Goal: Task Accomplishment & Management: Use online tool/utility

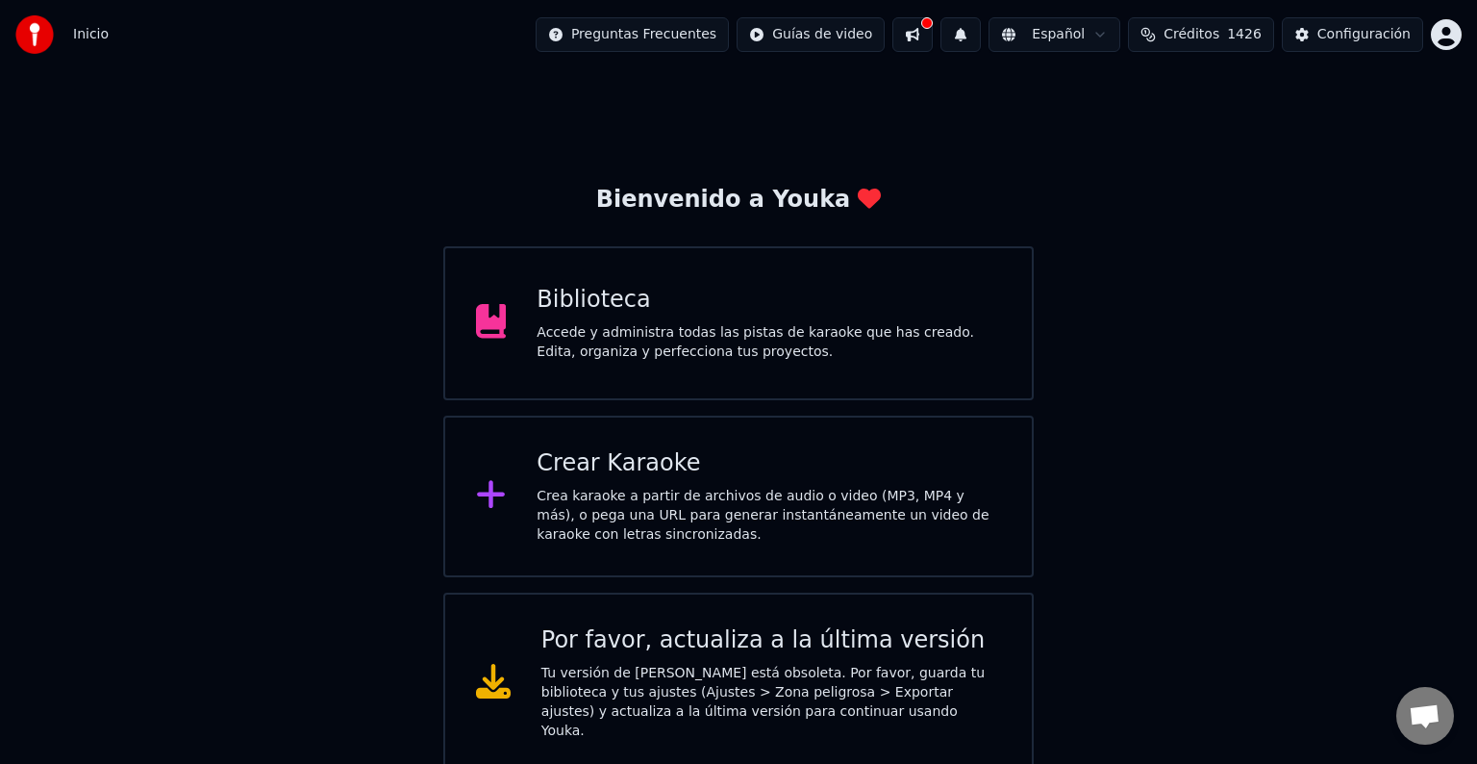
click at [610, 470] on div "Crear Karaoke" at bounding box center [769, 463] width 465 height 31
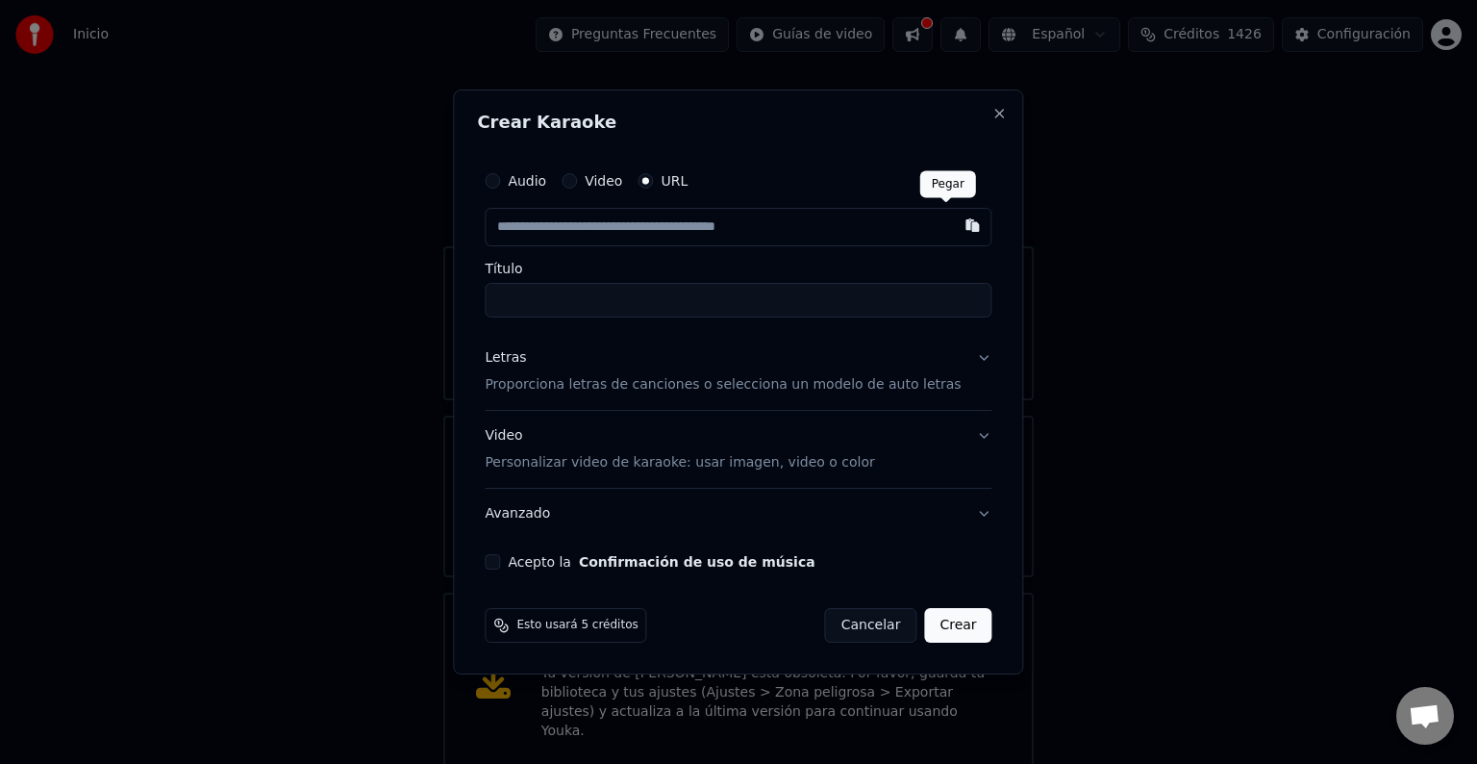
click at [954, 223] on button "button" at bounding box center [973, 225] width 38 height 35
type input "**********"
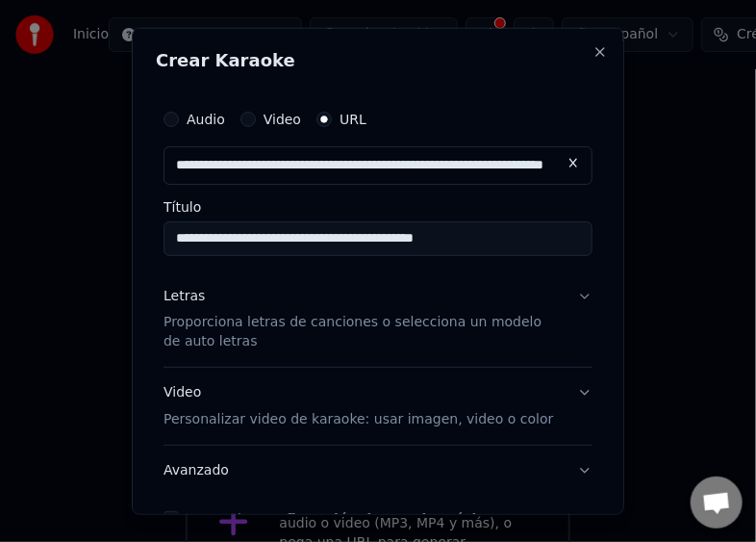
click at [217, 323] on p "Proporciona letras de canciones o selecciona un modelo de auto letras" at bounding box center [363, 332] width 398 height 38
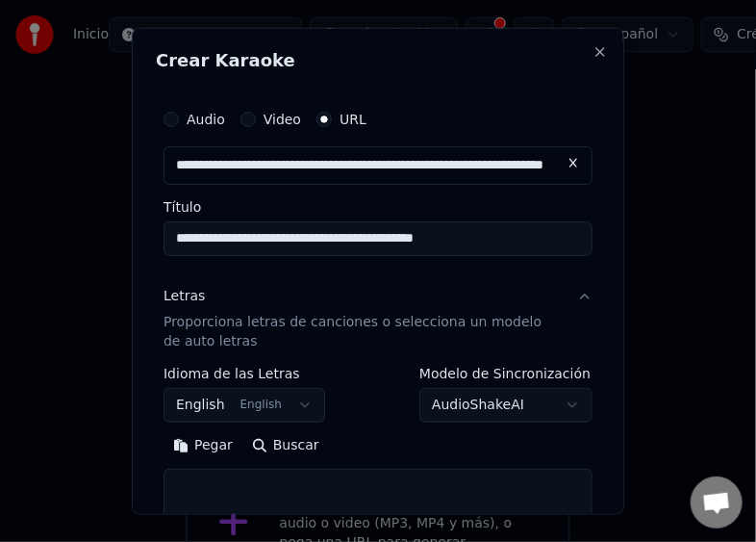
click at [289, 402] on button "English English" at bounding box center [245, 405] width 162 height 35
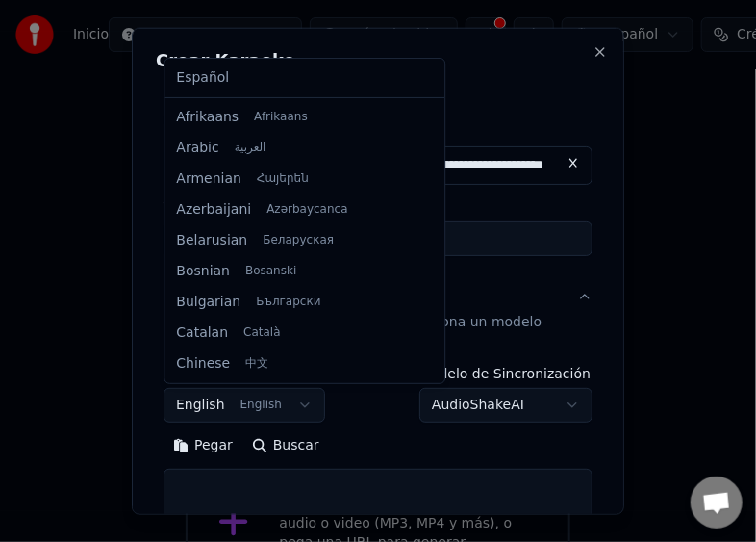
scroll to position [154, 0]
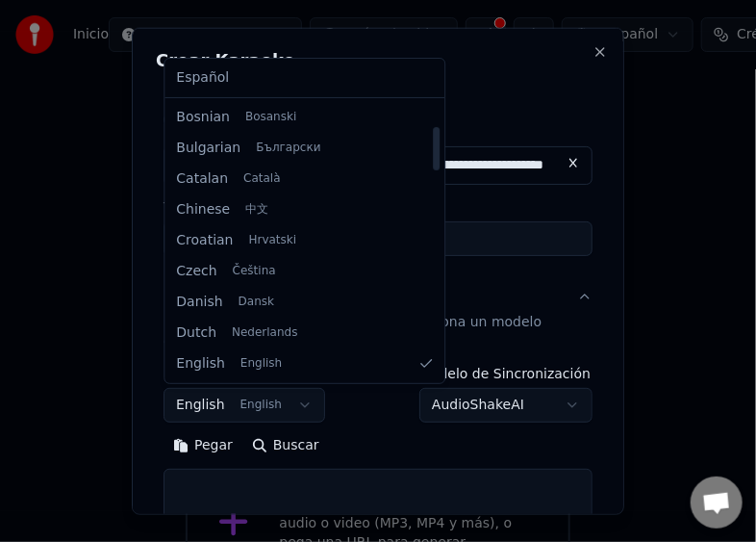
select select "**"
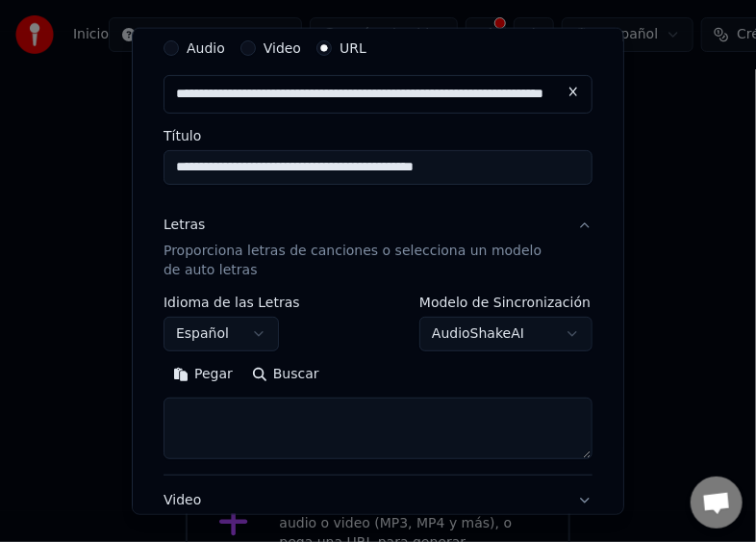
scroll to position [96, 0]
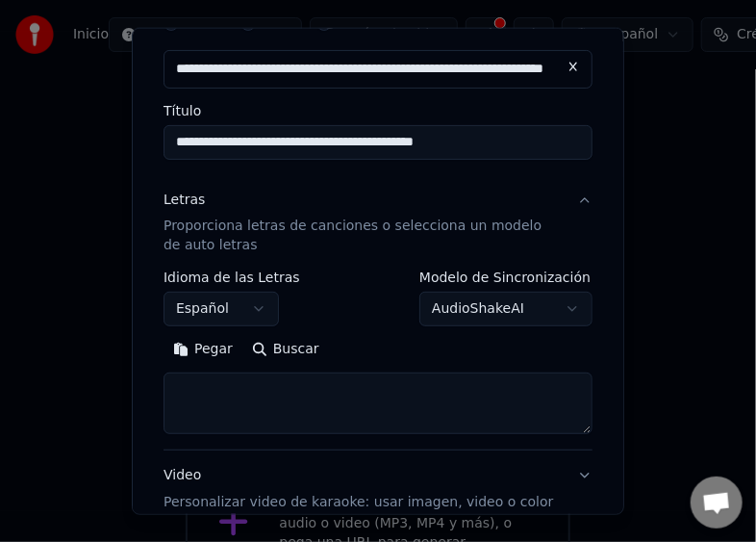
click at [566, 200] on button "Letras Proporciona letras de canciones o selecciona un modelo de auto letras" at bounding box center [378, 222] width 429 height 96
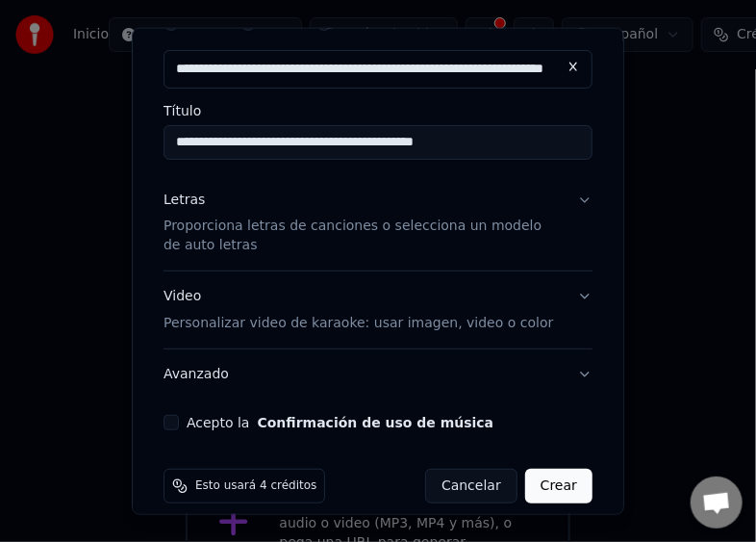
click at [566, 200] on button "Letras Proporciona letras de canciones o selecciona un modelo de auto letras" at bounding box center [378, 222] width 429 height 96
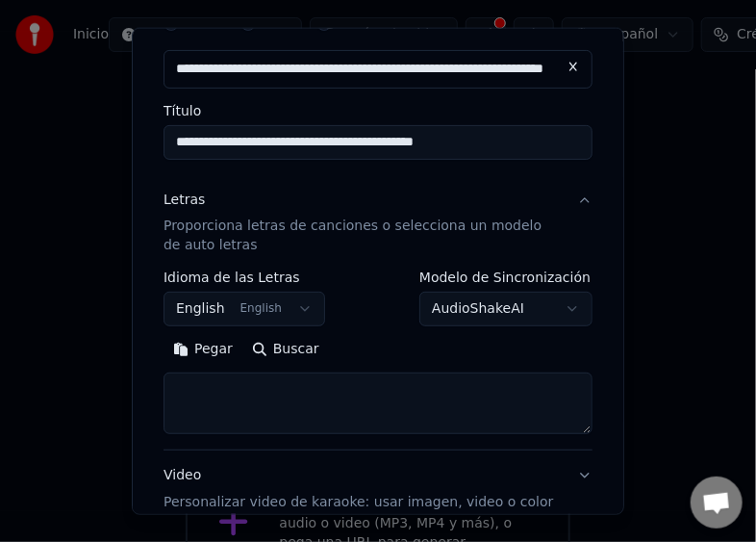
click at [202, 394] on textarea at bounding box center [378, 403] width 429 height 62
click at [212, 358] on button "Pegar" at bounding box center [203, 349] width 79 height 31
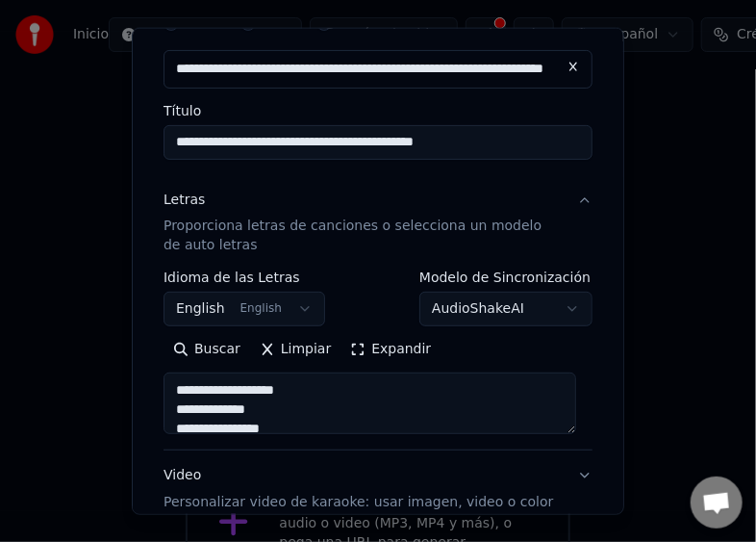
type textarea "**********"
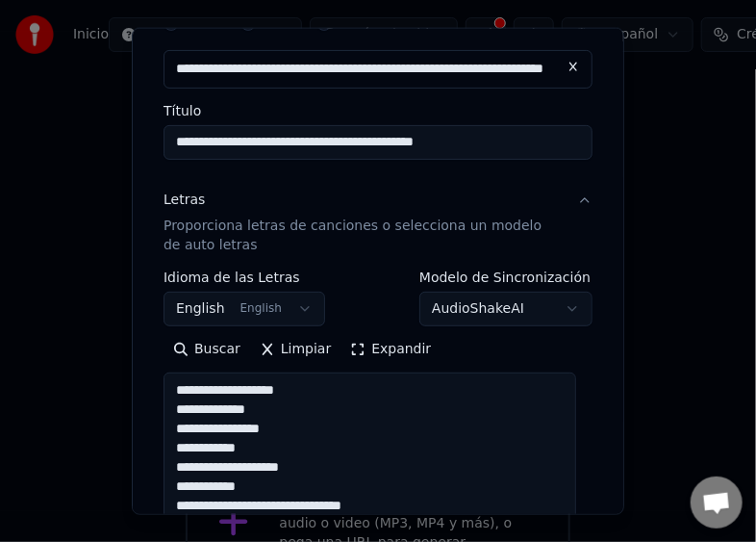
drag, startPoint x: 571, startPoint y: 430, endPoint x: 592, endPoint y: 554, distance: 125.7
click at [592, 554] on html "**********" at bounding box center [378, 444] width 756 height 889
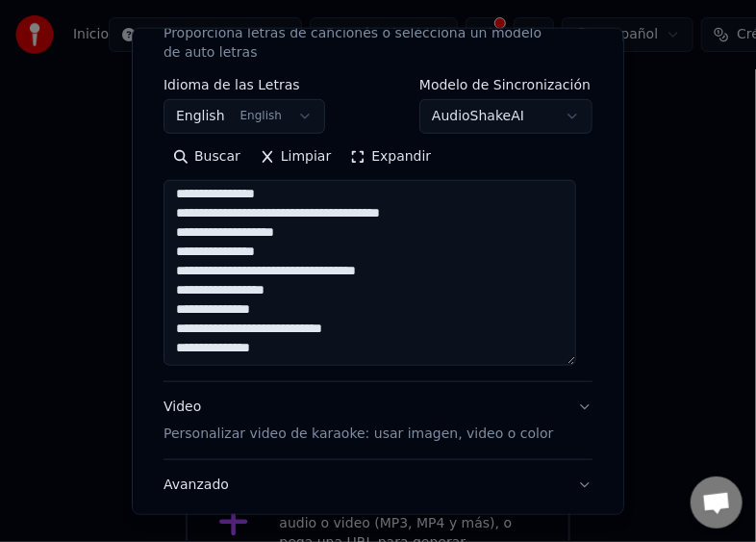
scroll to position [385, 0]
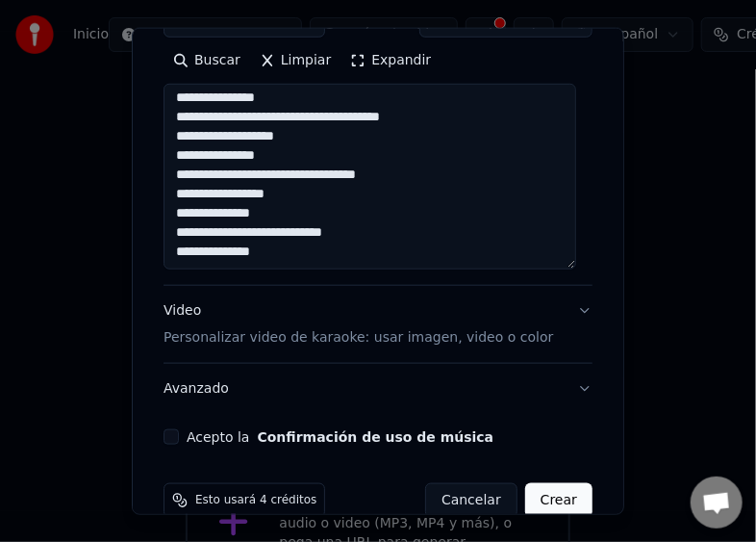
click at [174, 439] on button "Acepto la Confirmación de uso de música" at bounding box center [171, 436] width 15 height 15
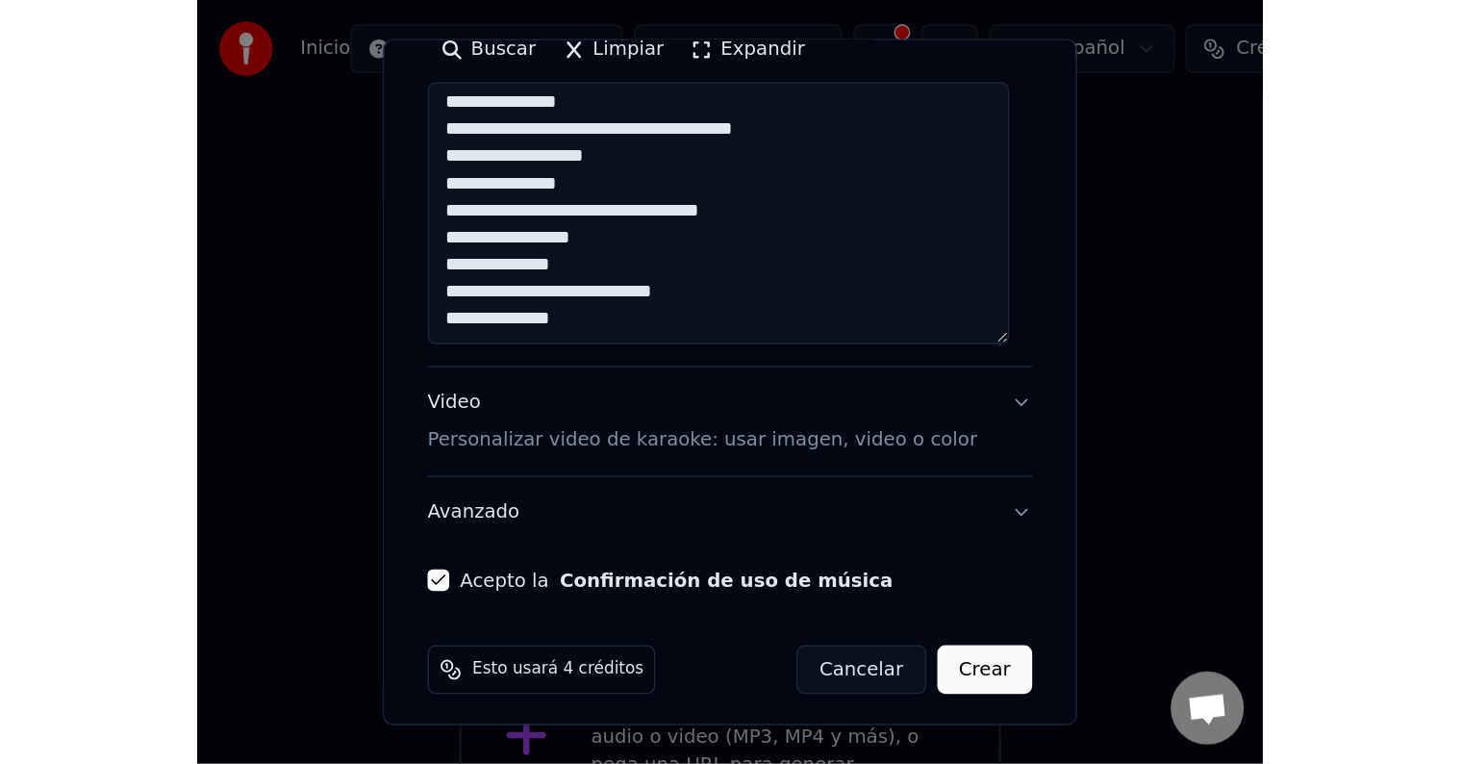
scroll to position [419, 0]
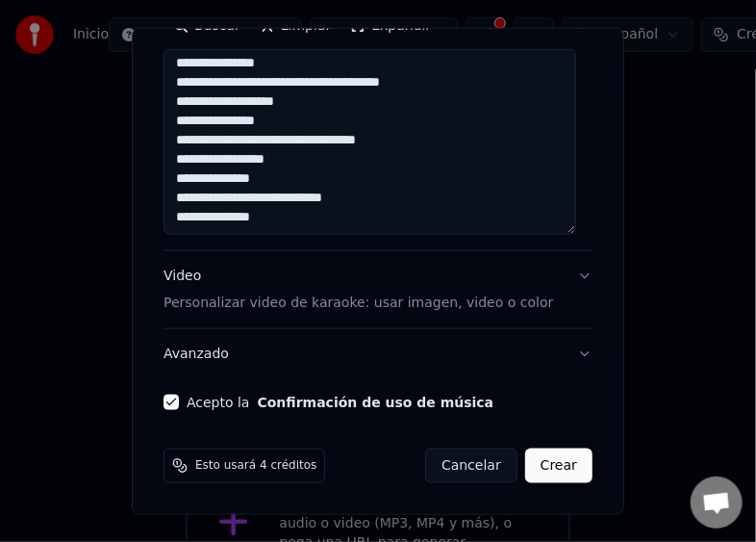
click at [531, 466] on button "Crear" at bounding box center [558, 465] width 67 height 35
select select "**"
type textarea "**********"
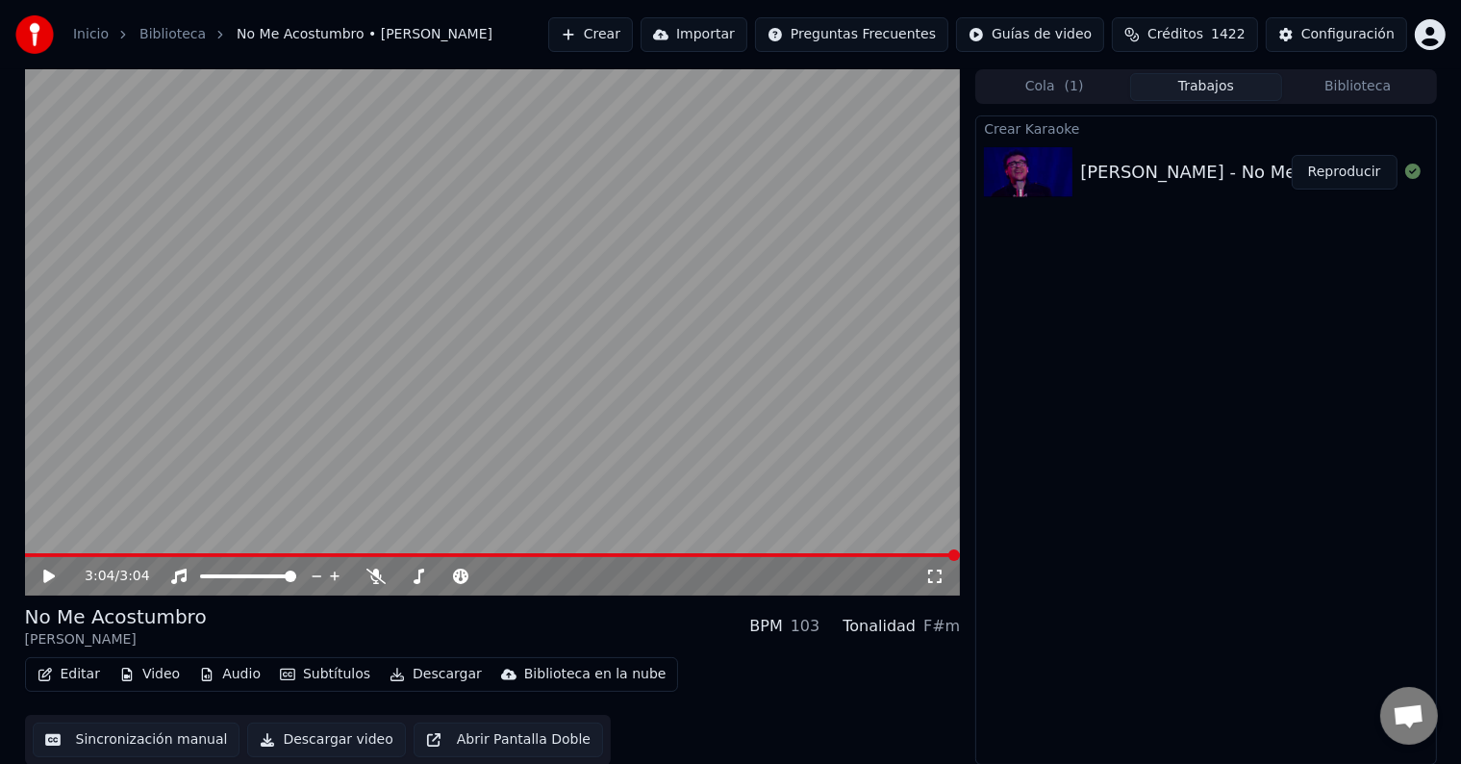
click at [50, 569] on icon at bounding box center [62, 575] width 45 height 15
click at [342, 739] on button "Descargar video" at bounding box center [326, 739] width 158 height 35
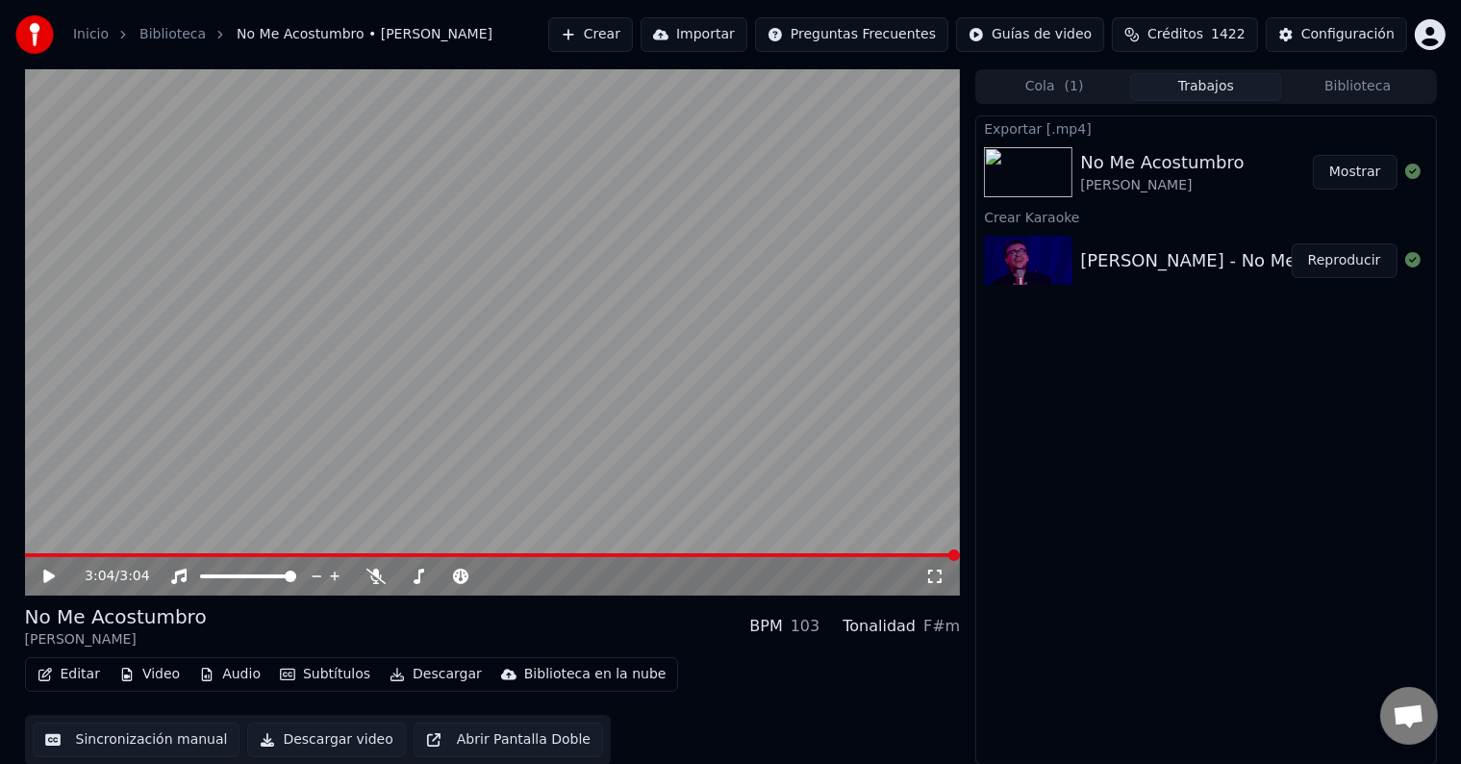
click at [1348, 171] on button "Mostrar" at bounding box center [1355, 172] width 85 height 35
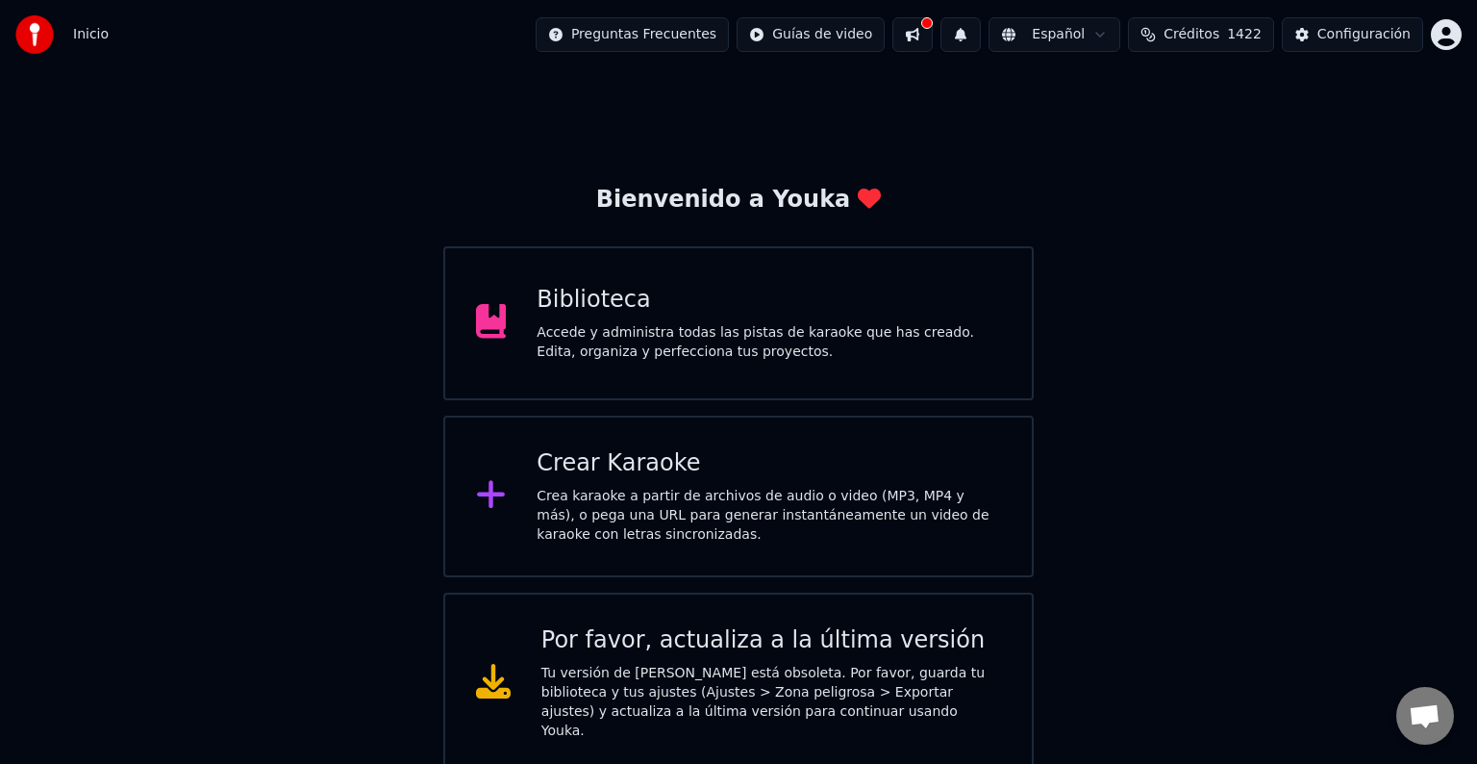
click at [622, 300] on div "Biblioteca" at bounding box center [769, 300] width 465 height 31
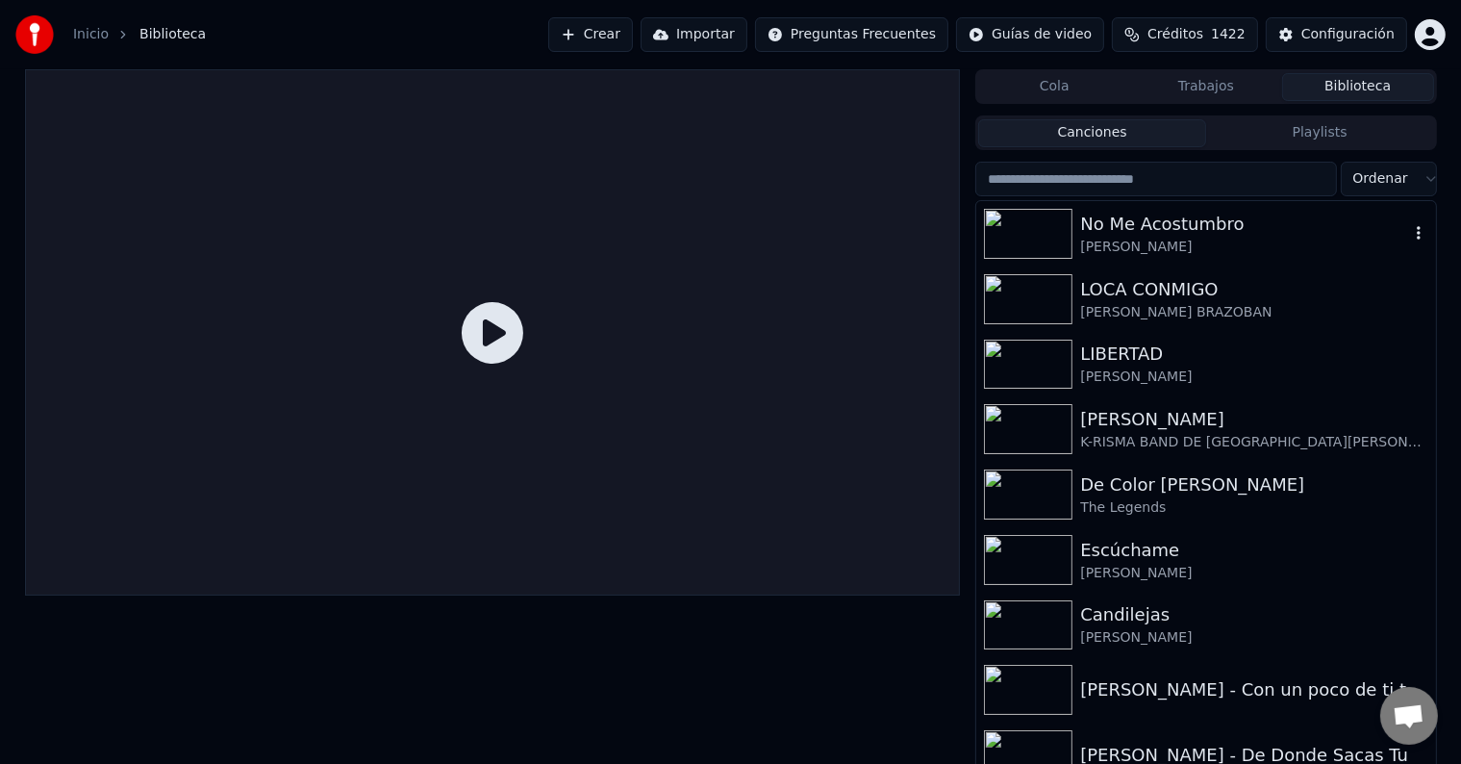
click at [1143, 233] on div "No Me Acostumbro" at bounding box center [1244, 224] width 328 height 27
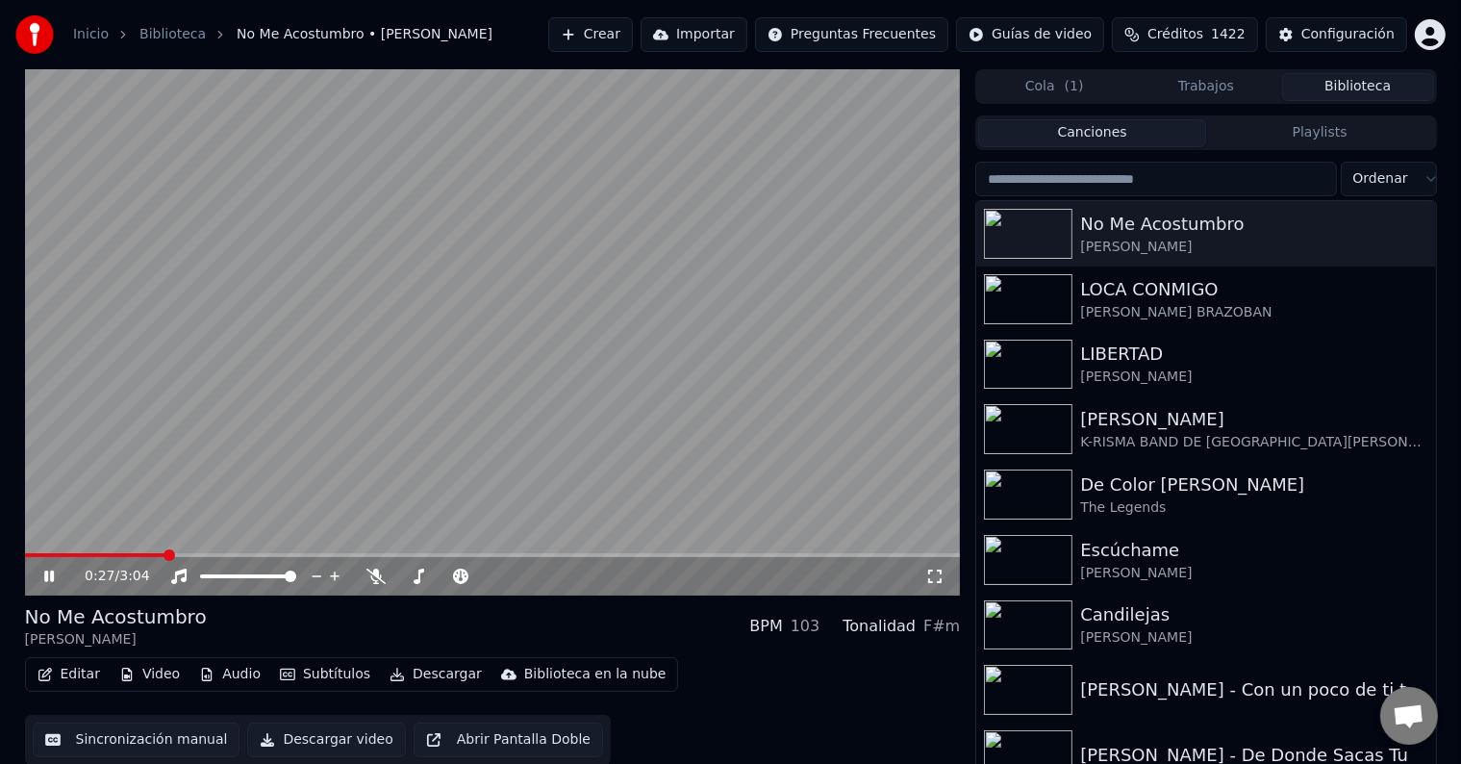
click at [52, 571] on icon at bounding box center [49, 576] width 10 height 12
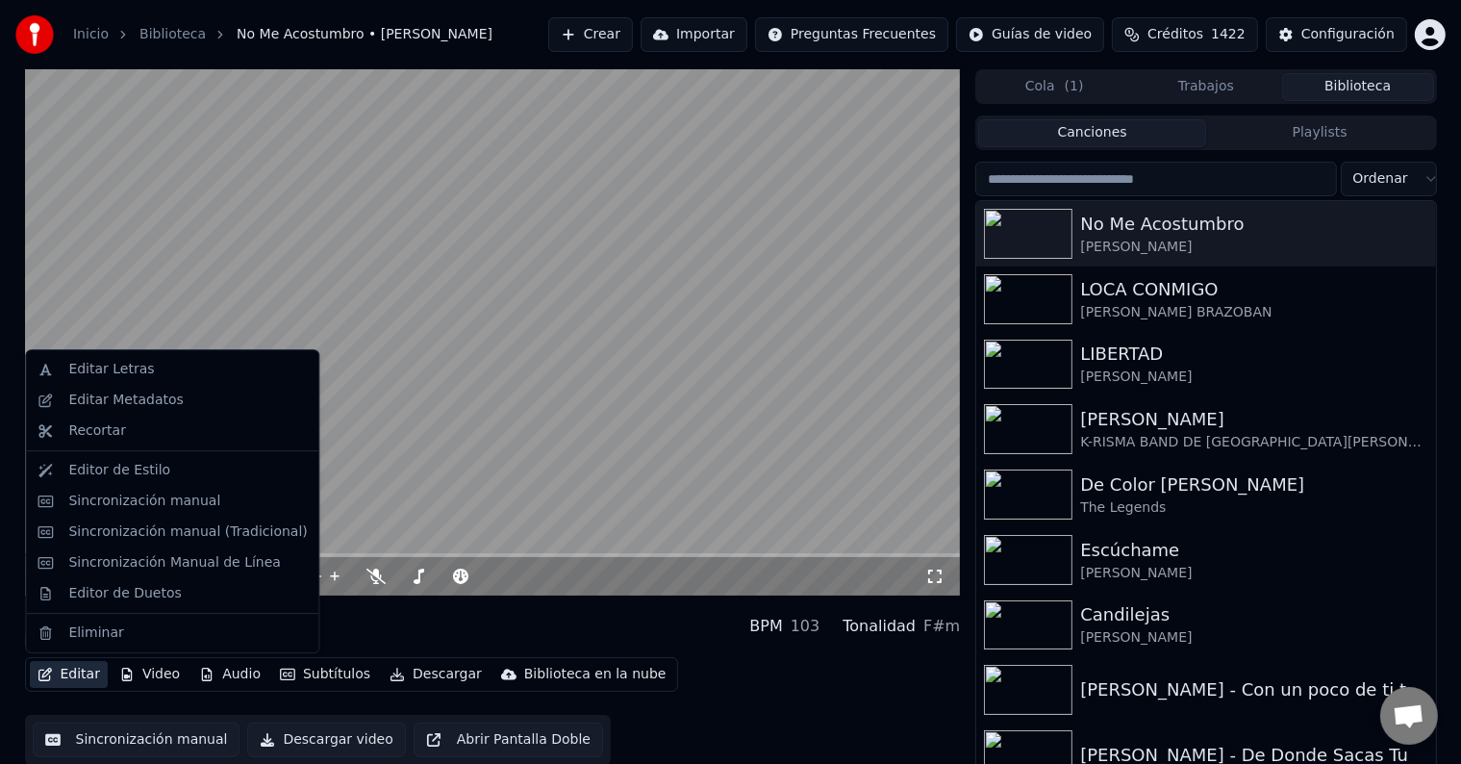
click at [80, 671] on button "Editar" at bounding box center [69, 674] width 78 height 27
click at [170, 527] on div "Sincronización manual (Tradicional)" at bounding box center [187, 531] width 239 height 19
click at [170, 527] on html "Inicio Biblioteca No Me Acostumbro • [PERSON_NAME] Crear Importar Preguntas Fre…" at bounding box center [730, 382] width 1461 height 764
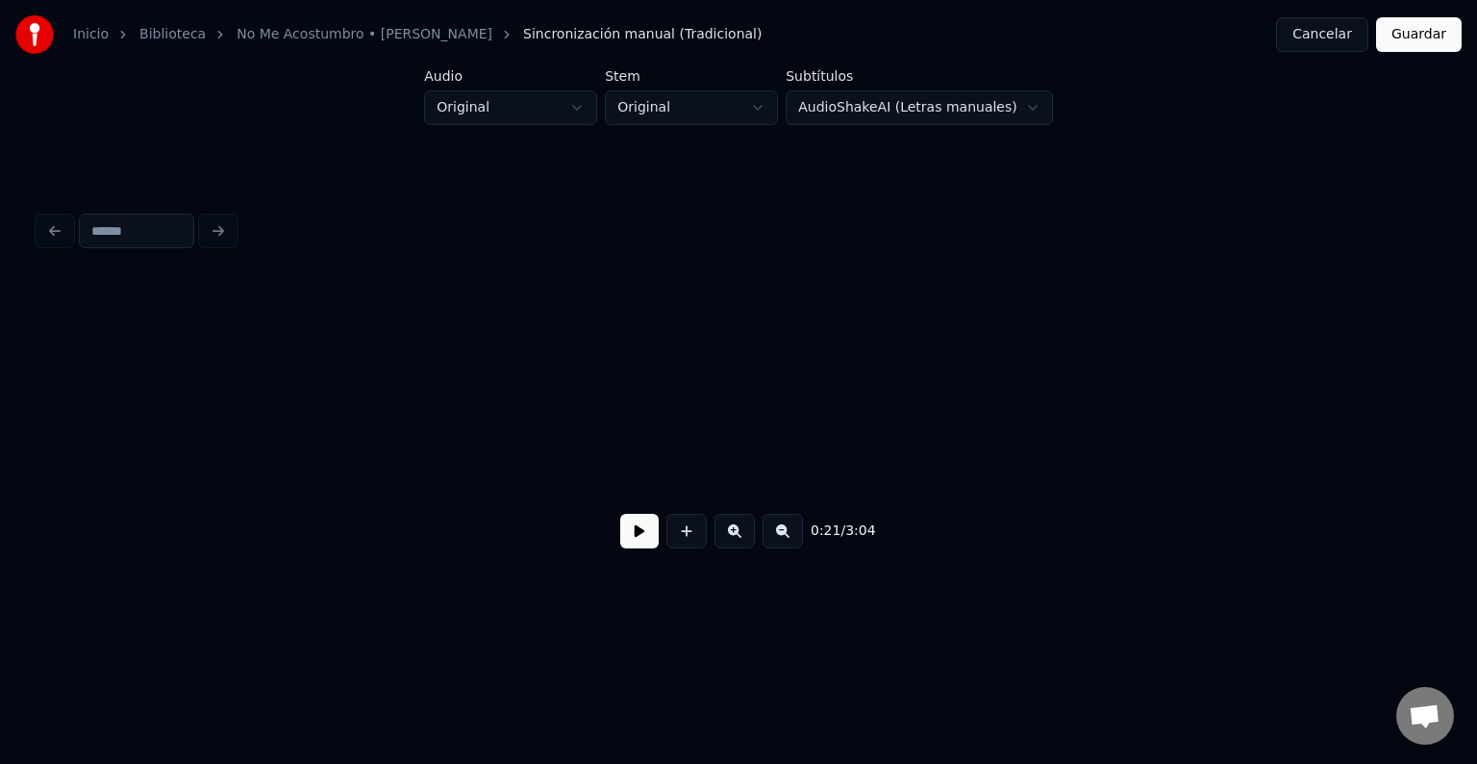
scroll to position [0, 4094]
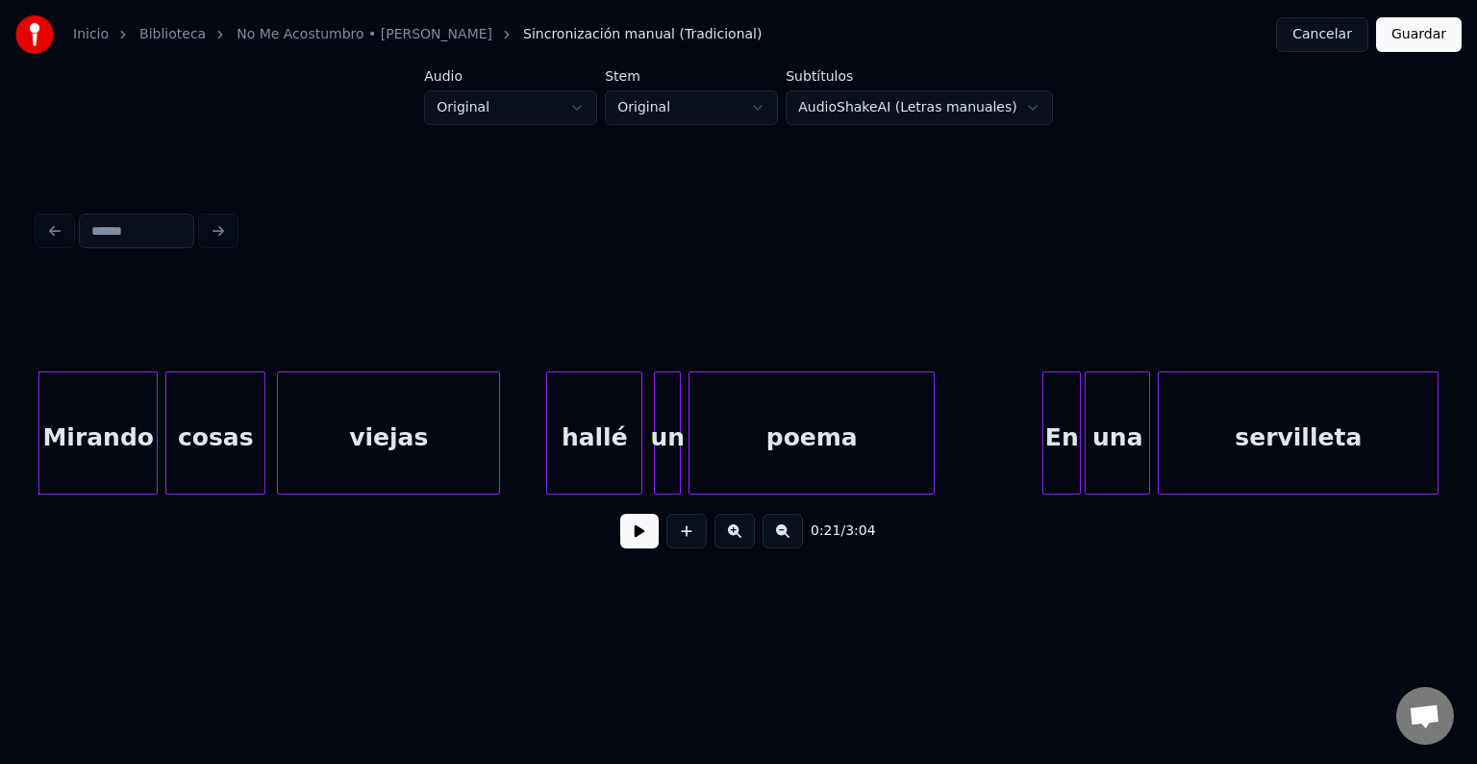
click at [624, 542] on button at bounding box center [639, 531] width 38 height 35
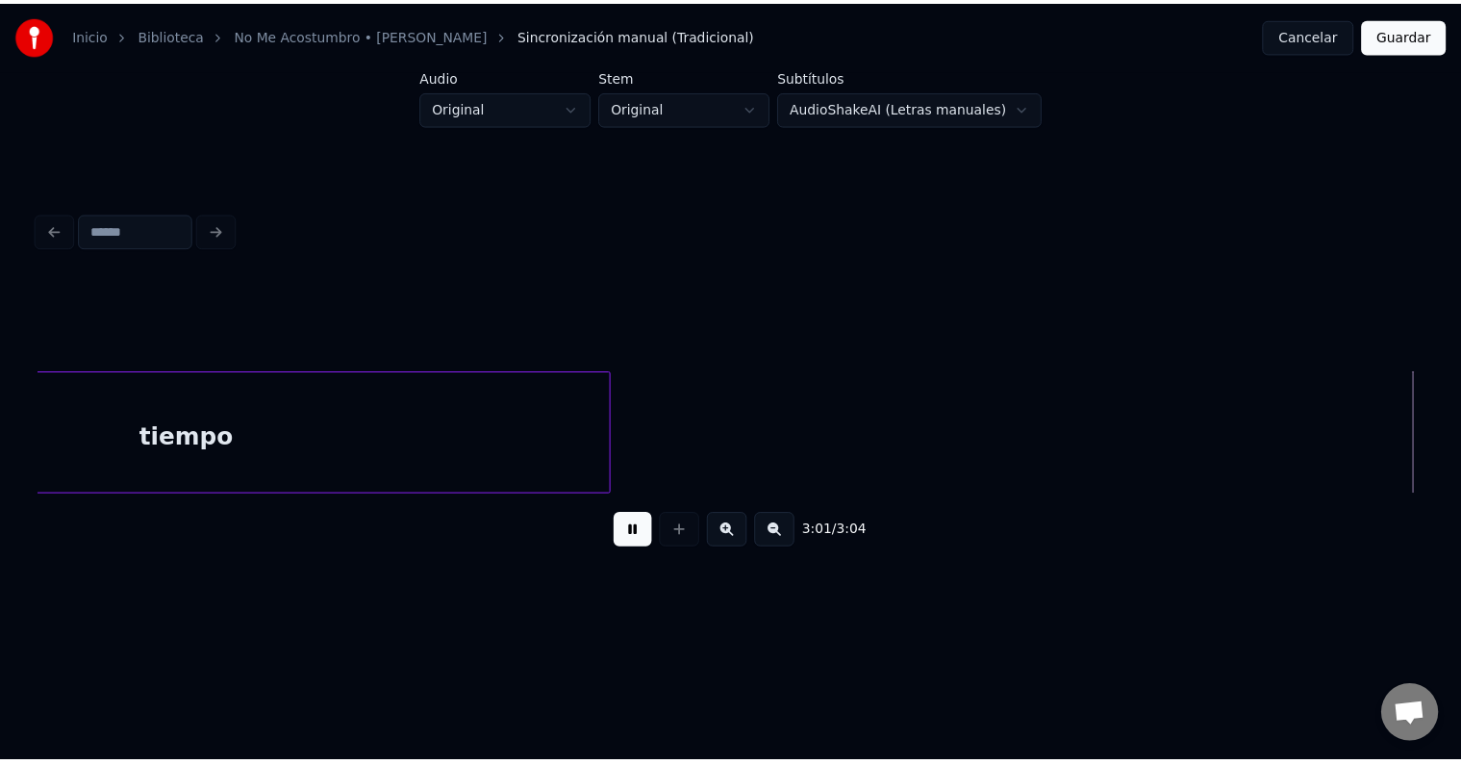
scroll to position [0, 34097]
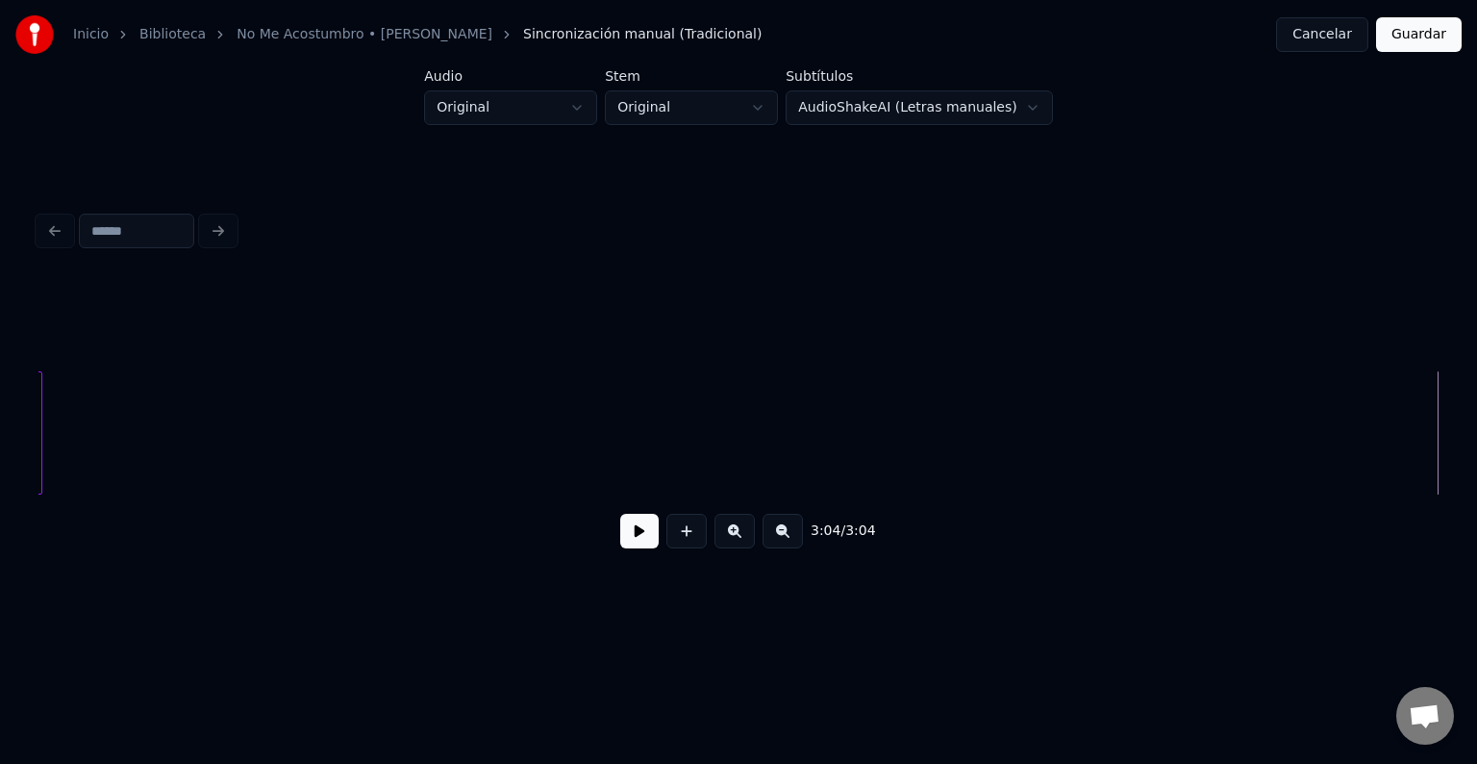
click at [1318, 36] on button "Cancelar" at bounding box center [1322, 34] width 92 height 35
